Goal: Use online tool/utility: Use online tool/utility

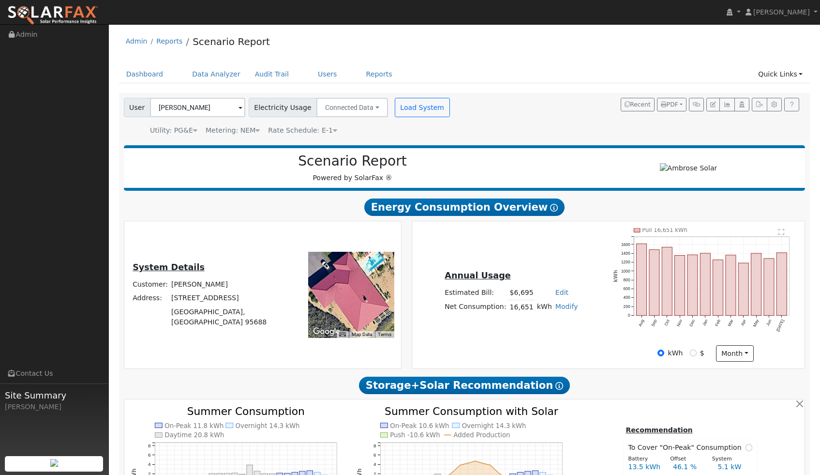
scroll to position [814, 0]
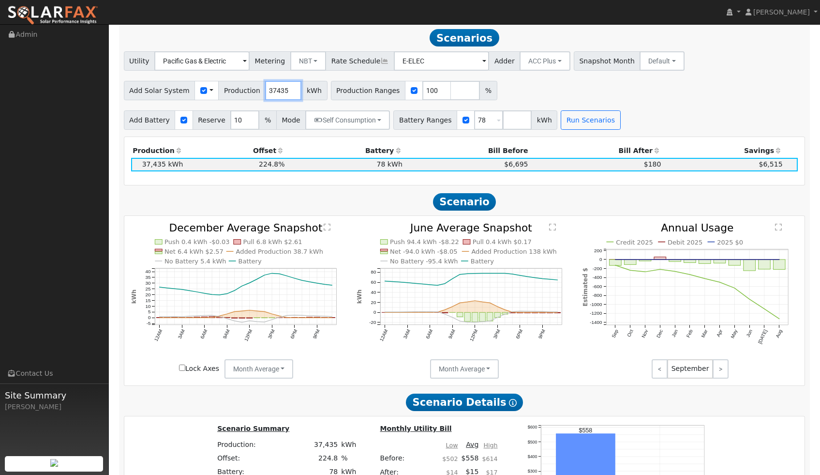
drag, startPoint x: 283, startPoint y: 91, endPoint x: 195, endPoint y: 90, distance: 88.1
click at [193, 90] on div "Add Solar System Use CSV Data Production 37435 kWh" at bounding box center [226, 90] width 204 height 19
click at [283, 90] on input "37435" at bounding box center [283, 90] width 36 height 19
drag, startPoint x: 283, startPoint y: 89, endPoint x: 234, endPoint y: 90, distance: 49.4
click at [233, 90] on div "Add Solar System Use CSV Data Production 37435 kWh" at bounding box center [226, 90] width 204 height 19
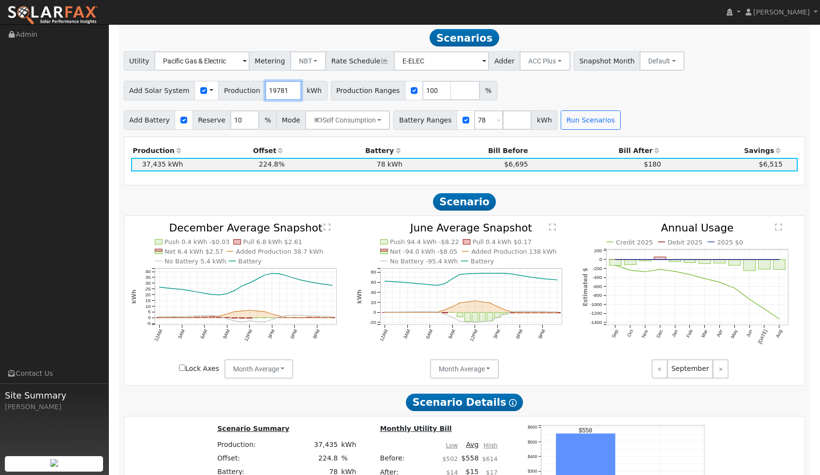
type input "19781"
drag, startPoint x: 481, startPoint y: 121, endPoint x: 443, endPoint y: 120, distance: 38.3
click at [443, 120] on div "Battery Ranges 78 Overrides Reserve % Mode None None Self Consumption Peak Savi…" at bounding box center [475, 119] width 164 height 19
type input "27"
click at [580, 123] on button "Run Scenarios" at bounding box center [591, 119] width 60 height 19
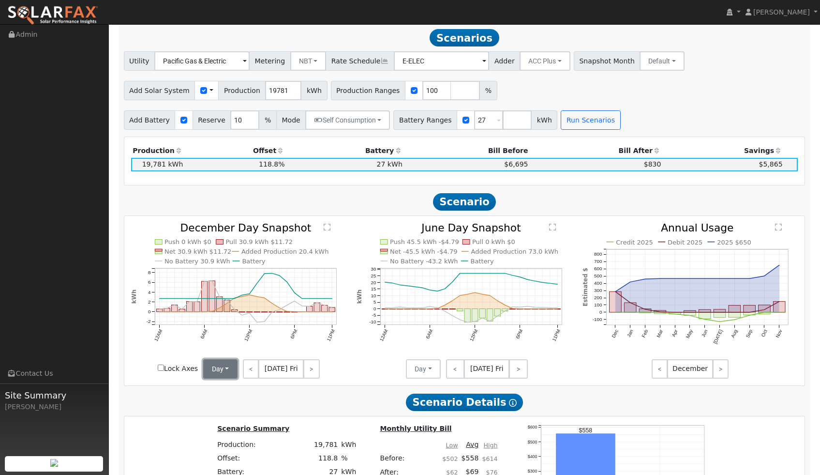
click at [222, 372] on button "Day" at bounding box center [220, 368] width 35 height 19
click at [223, 402] on link "Month Average" at bounding box center [237, 404] width 67 height 14
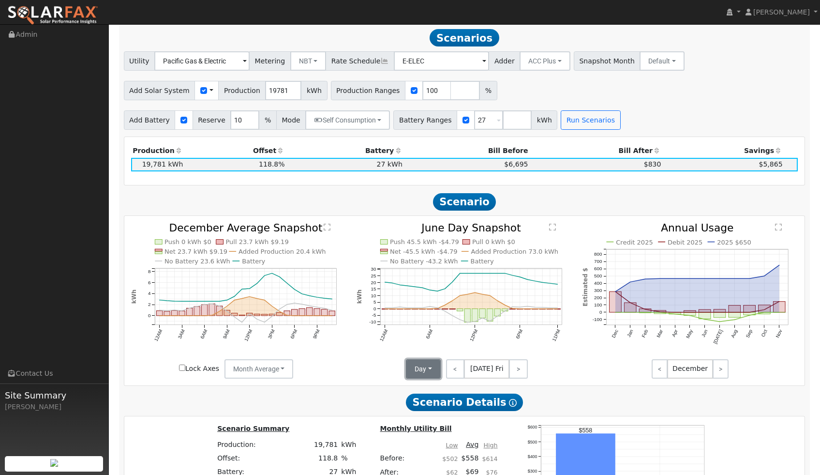
drag, startPoint x: 428, startPoint y: 366, endPoint x: 427, endPoint y: 372, distance: 5.8
click at [428, 366] on button "Day" at bounding box center [423, 368] width 35 height 19
click at [422, 404] on link "Month Average" at bounding box center [440, 404] width 67 height 14
click at [383, 361] on icon "Push 33.1 kWh -$3.01 Pull 2.9 kWh $1.27 Net -30.1 kWh -$1.74 Added Production 7…" at bounding box center [465, 300] width 216 height 154
